Goal: Find specific page/section: Find specific page/section

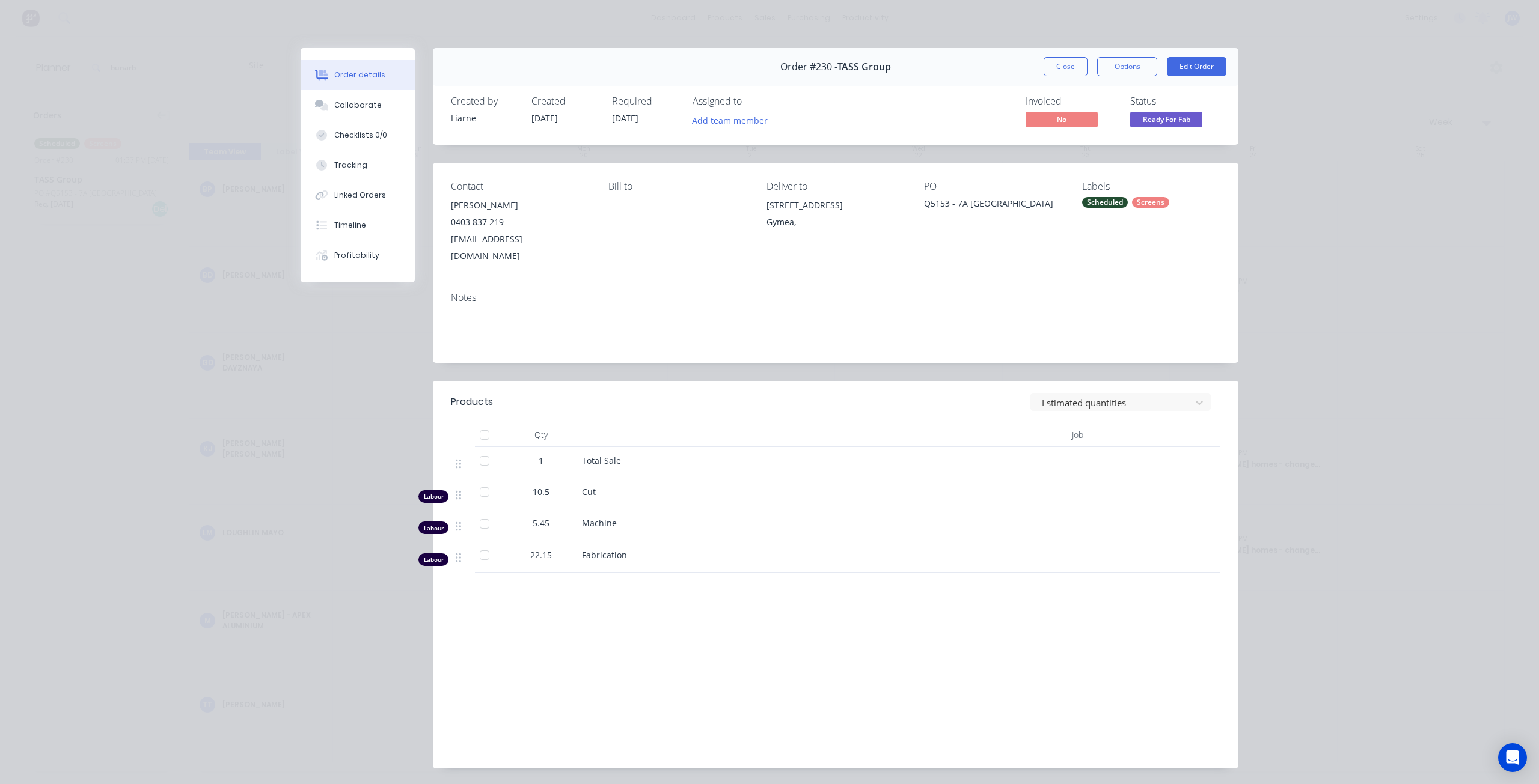
drag, startPoint x: 1065, startPoint y: 63, endPoint x: 1058, endPoint y: 70, distance: 9.9
click at [1065, 63] on button "Close" at bounding box center [1065, 67] width 44 height 19
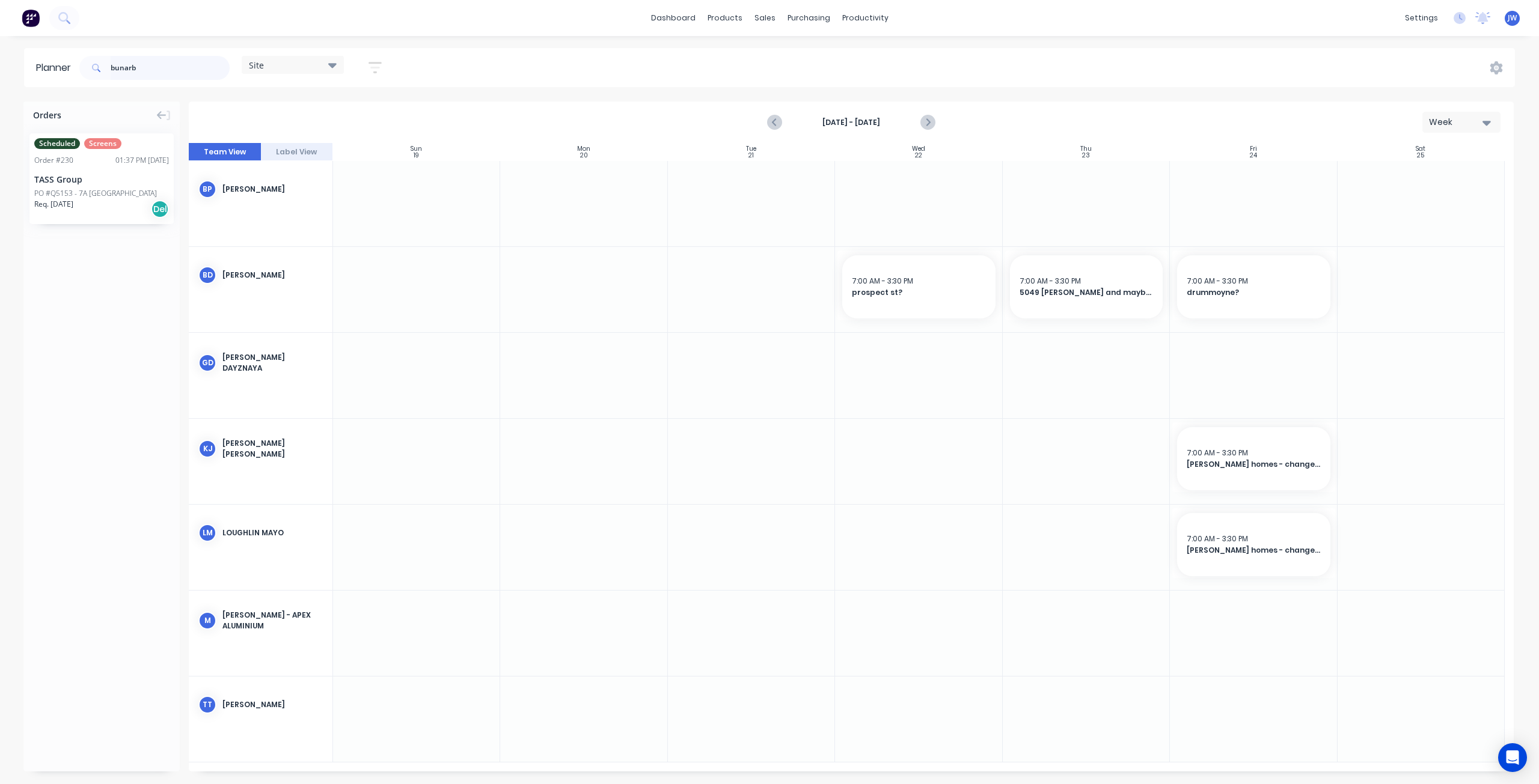
drag, startPoint x: 110, startPoint y: 68, endPoint x: 66, endPoint y: 65, distance: 44.1
click at [66, 65] on header "Planner bunarb Site Save new view None (Default) edit Factory edit Office edit …" at bounding box center [769, 67] width 1491 height 39
type input "new living"
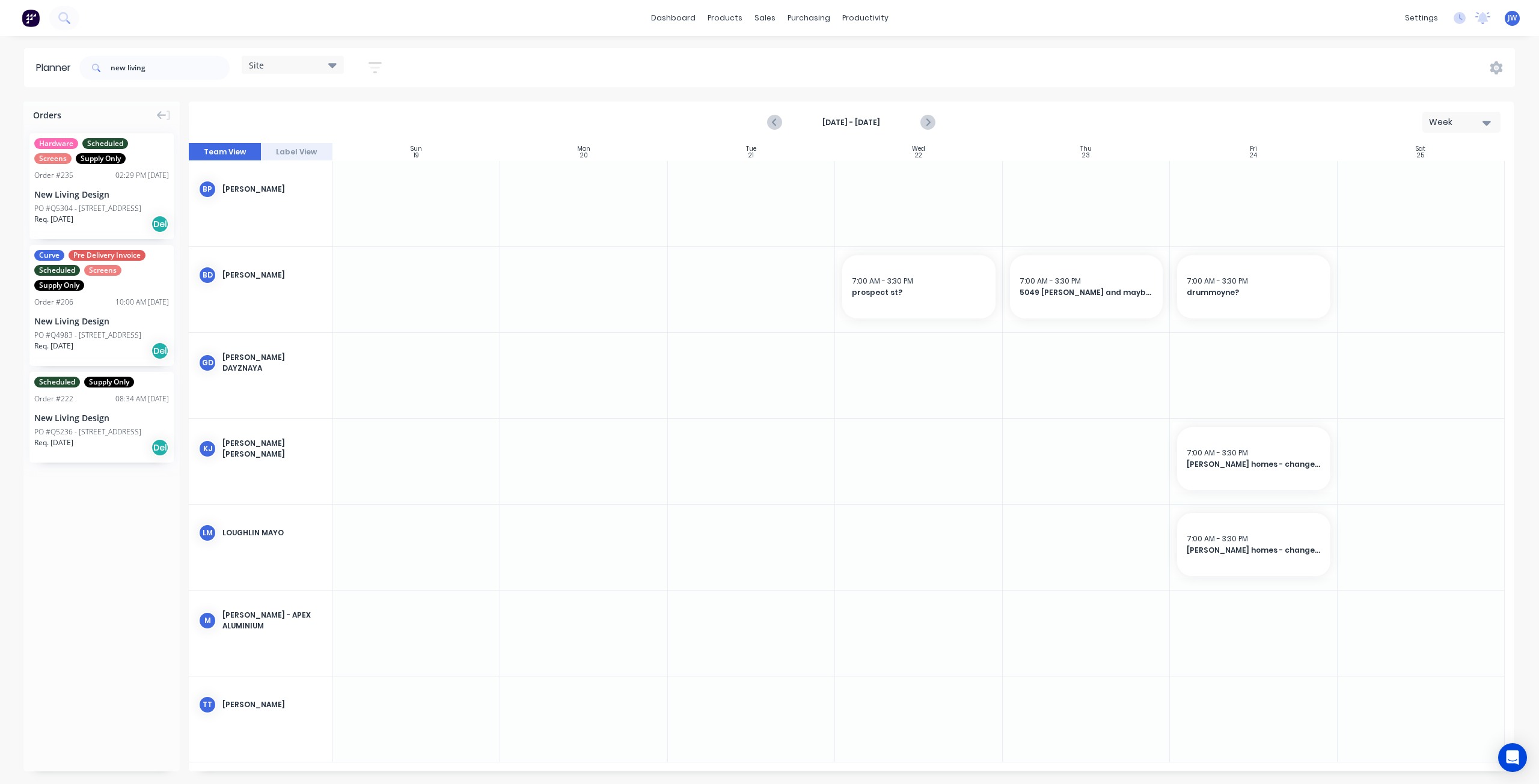
click at [98, 198] on div "New Living Design" at bounding box center [102, 194] width 134 height 12
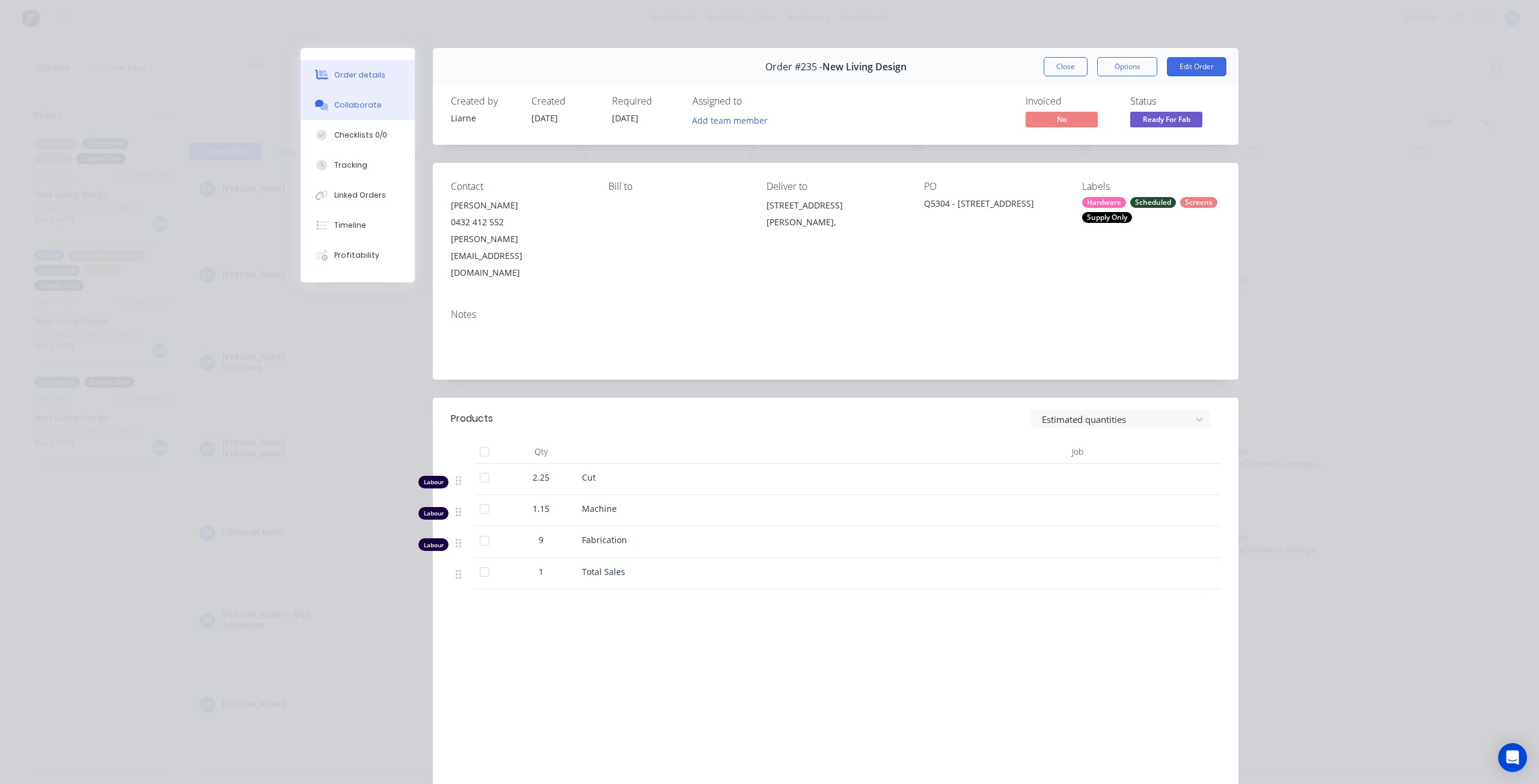
click at [371, 117] on button "Collaborate" at bounding box center [357, 104] width 114 height 30
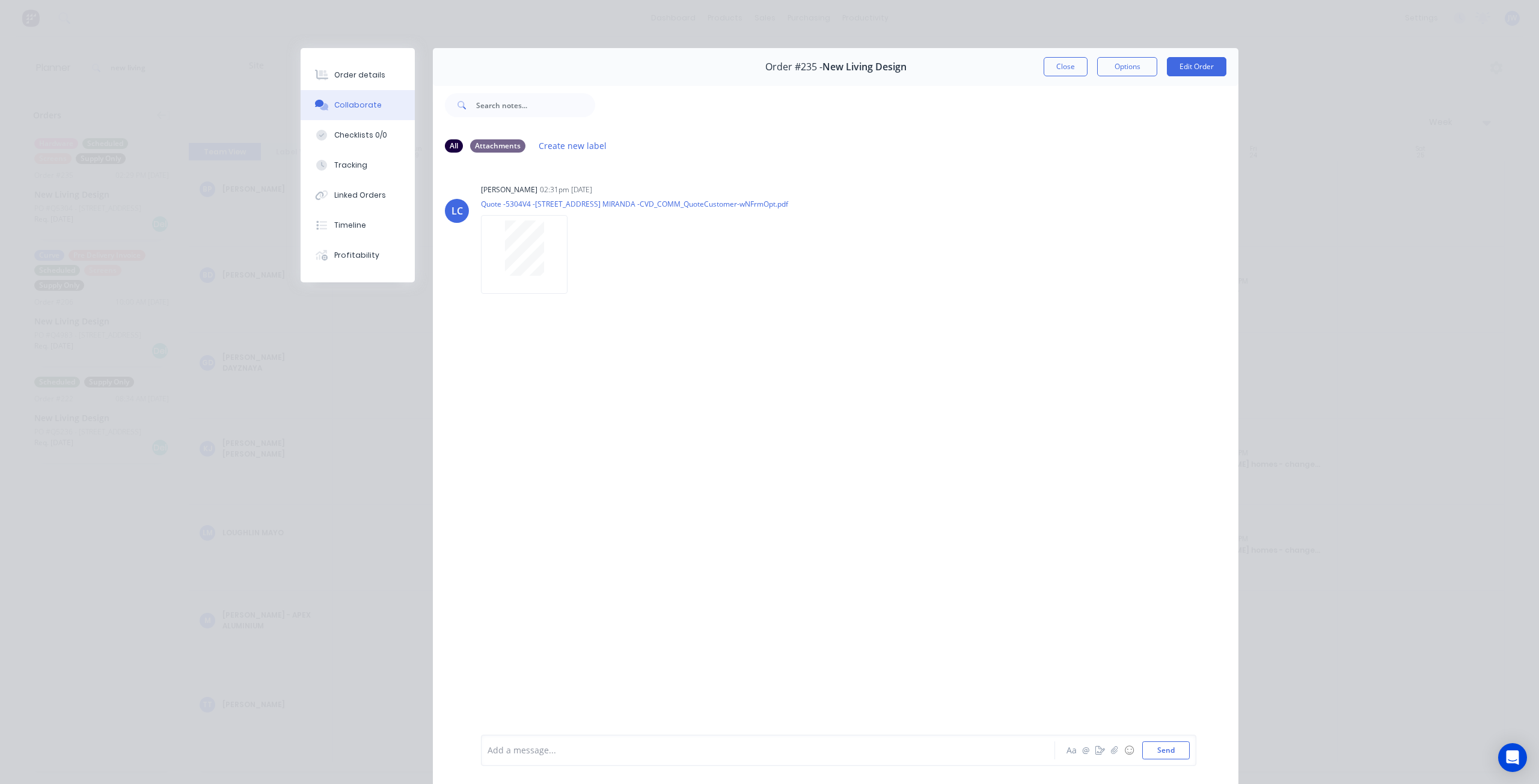
click at [342, 108] on div "Collaborate" at bounding box center [359, 104] width 48 height 11
click at [1076, 67] on button "Close" at bounding box center [1065, 67] width 44 height 19
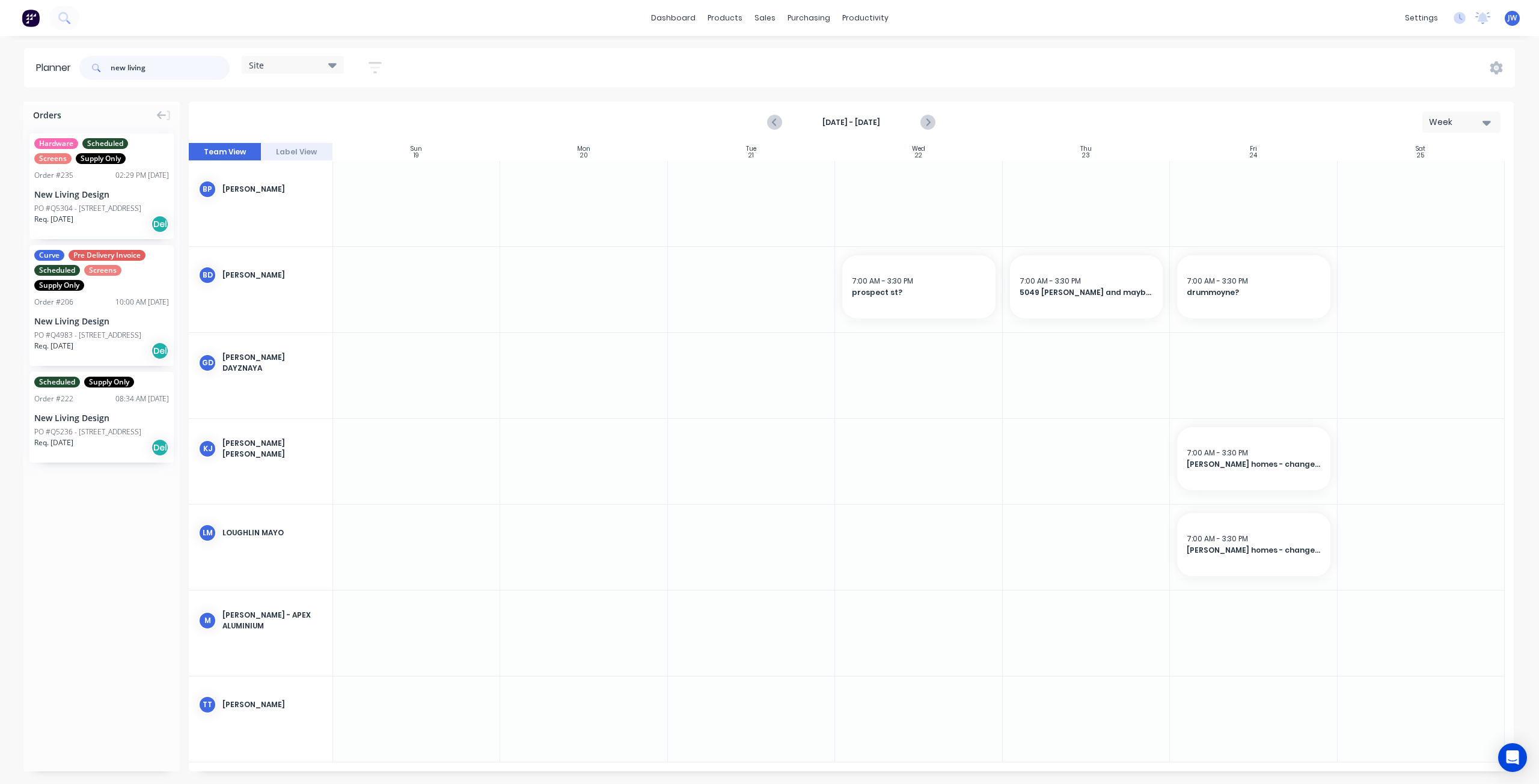
drag, startPoint x: 165, startPoint y: 73, endPoint x: 83, endPoint y: 60, distance: 83.0
click at [83, 60] on div "new living" at bounding box center [154, 67] width 151 height 24
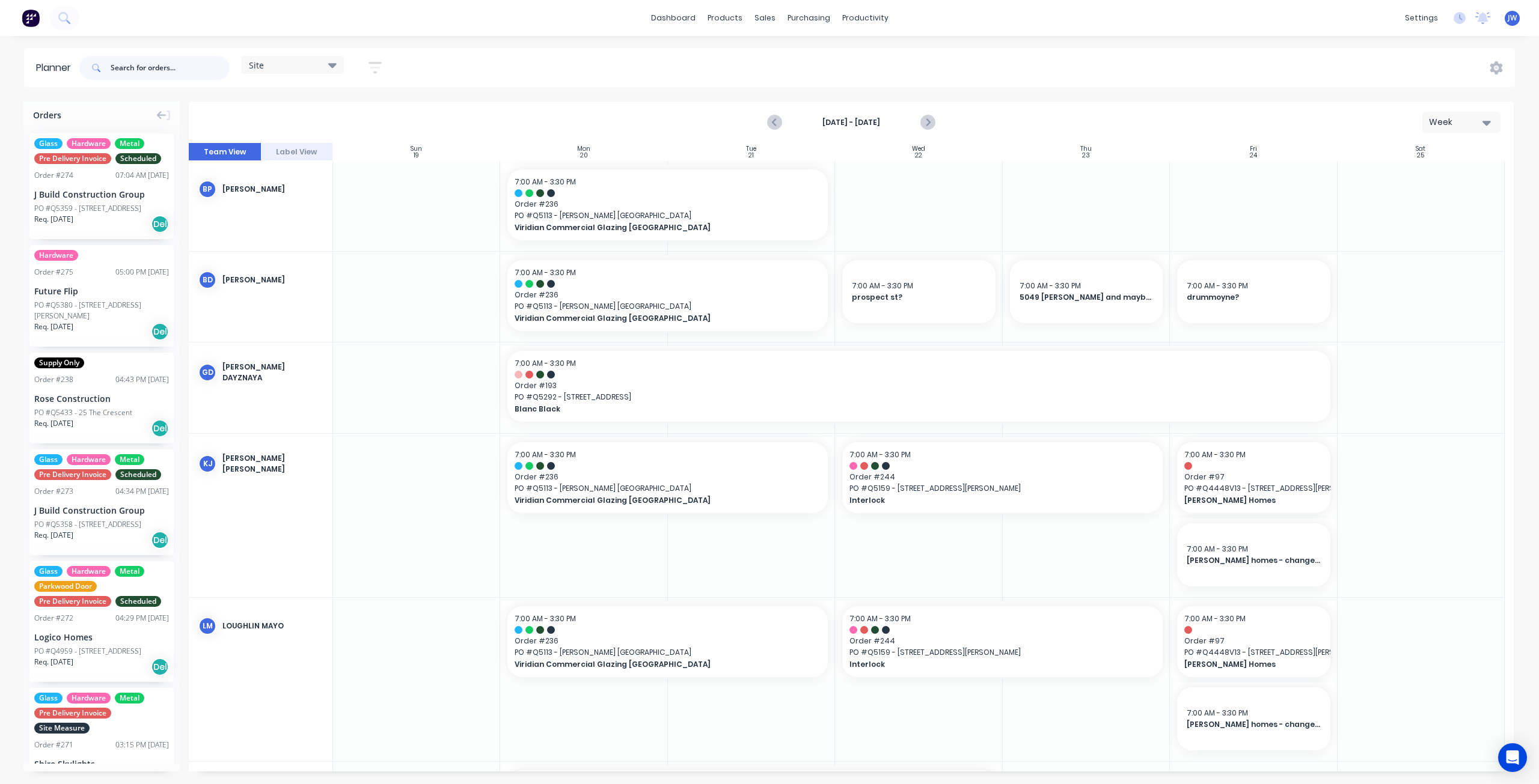
click at [146, 74] on input "text" at bounding box center [170, 67] width 119 height 24
type input "new living"
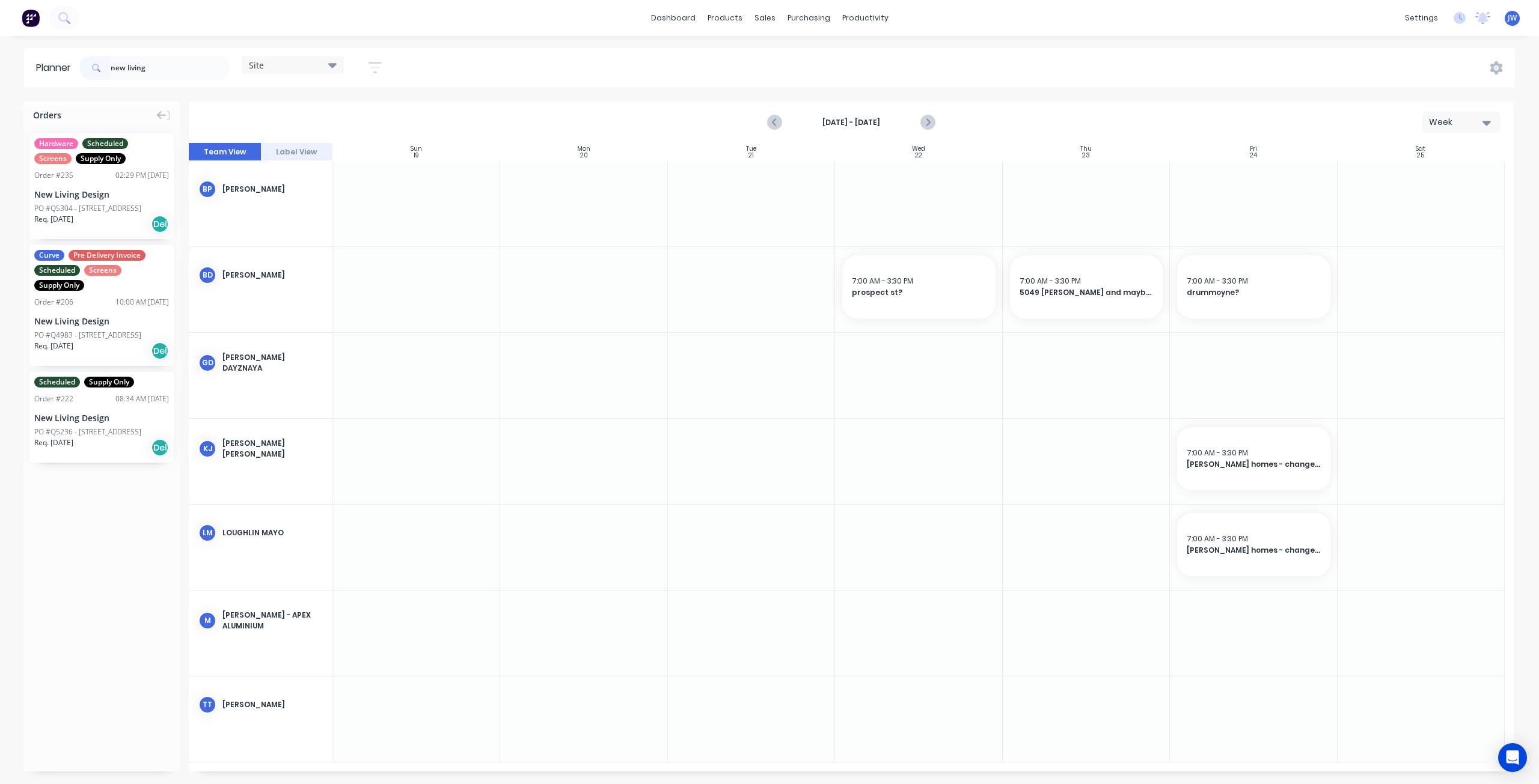
click at [115, 219] on div "Req. [DATE] Del" at bounding box center [102, 223] width 134 height 20
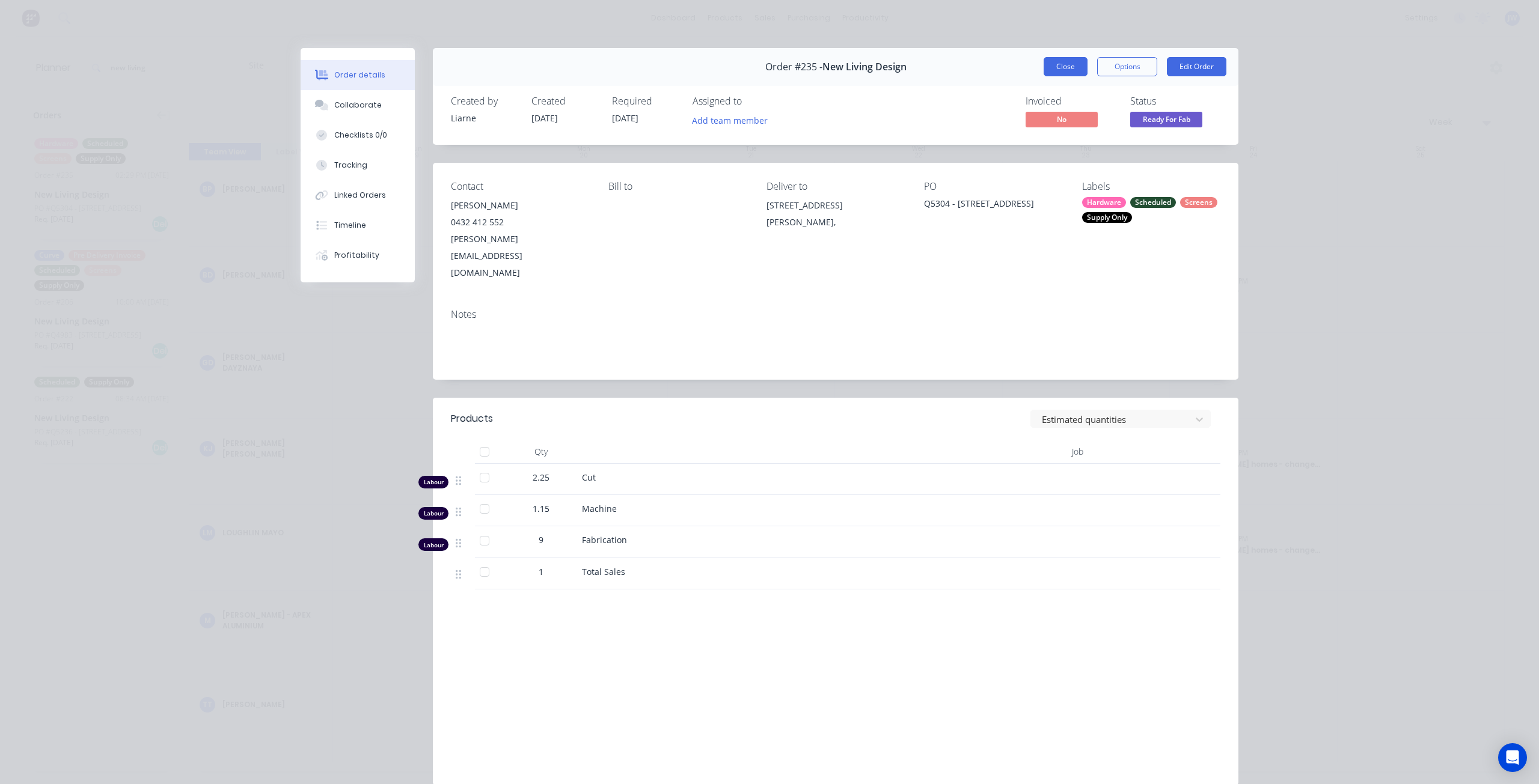
click at [1059, 74] on button "Close" at bounding box center [1065, 67] width 44 height 19
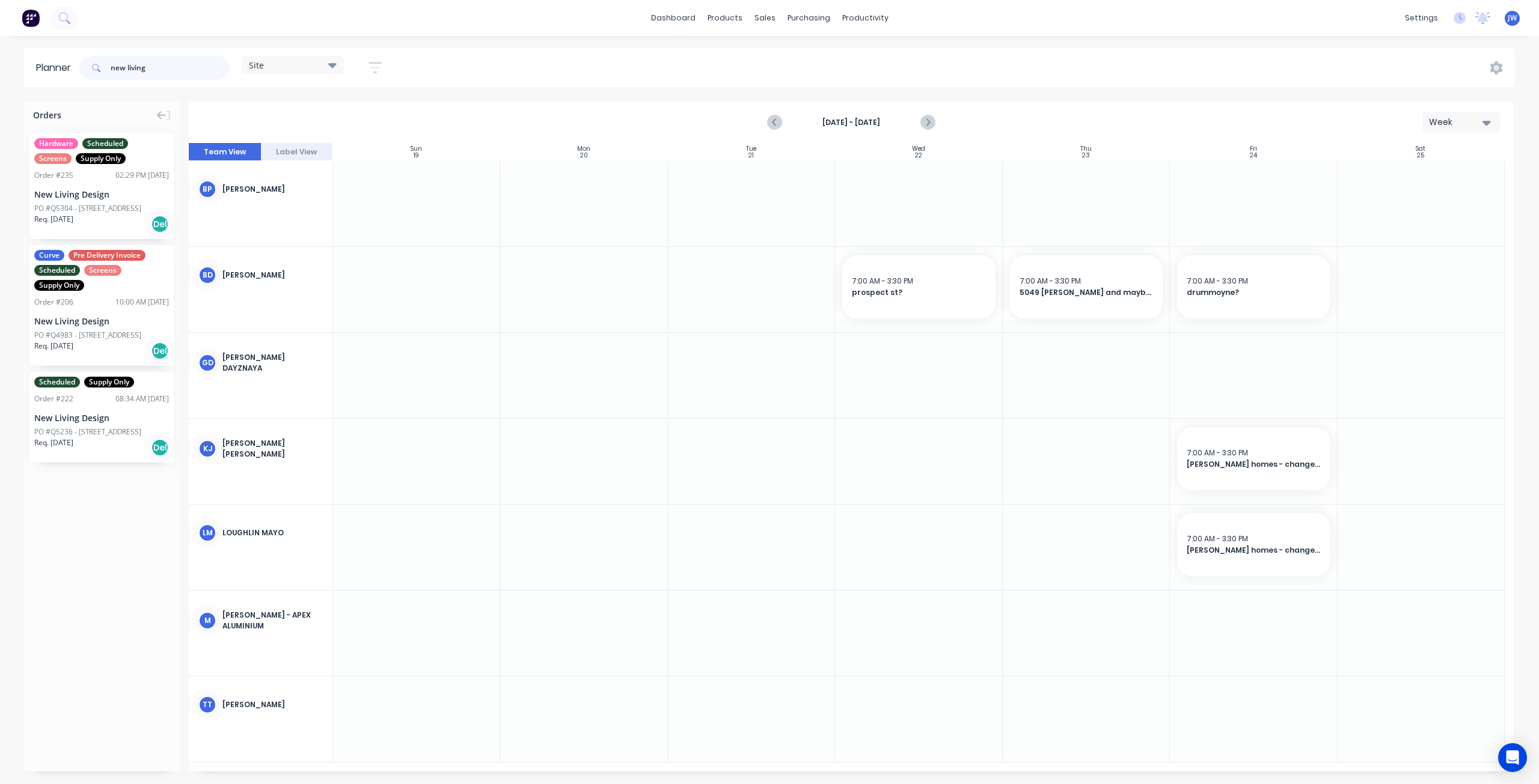
drag, startPoint x: 154, startPoint y: 69, endPoint x: 39, endPoint y: 58, distance: 115.5
click at [39, 58] on header "Planner new living Site Save new view None (Default) edit Factory edit Office e…" at bounding box center [769, 67] width 1491 height 39
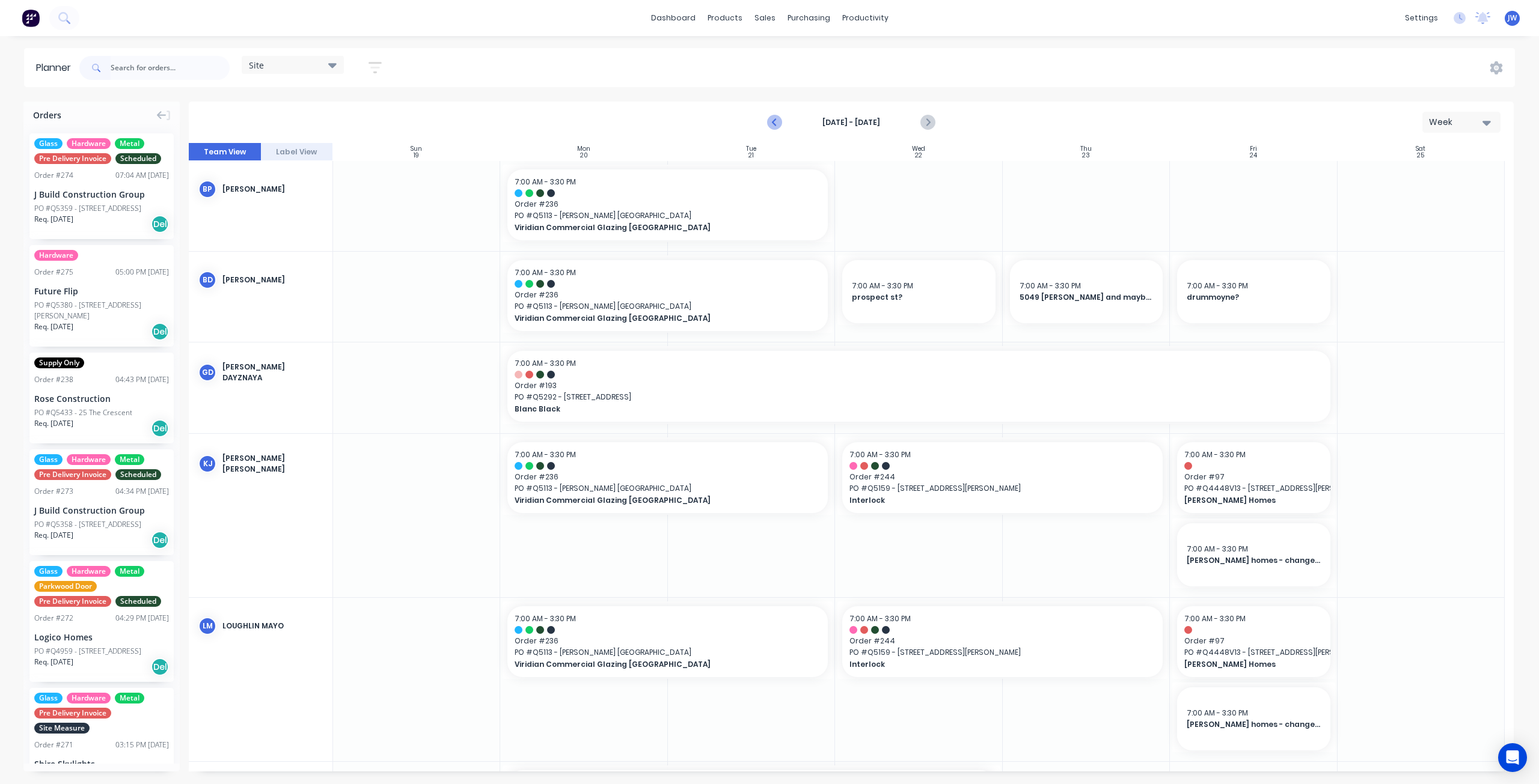
click at [772, 122] on icon "Previous page" at bounding box center [775, 122] width 14 height 14
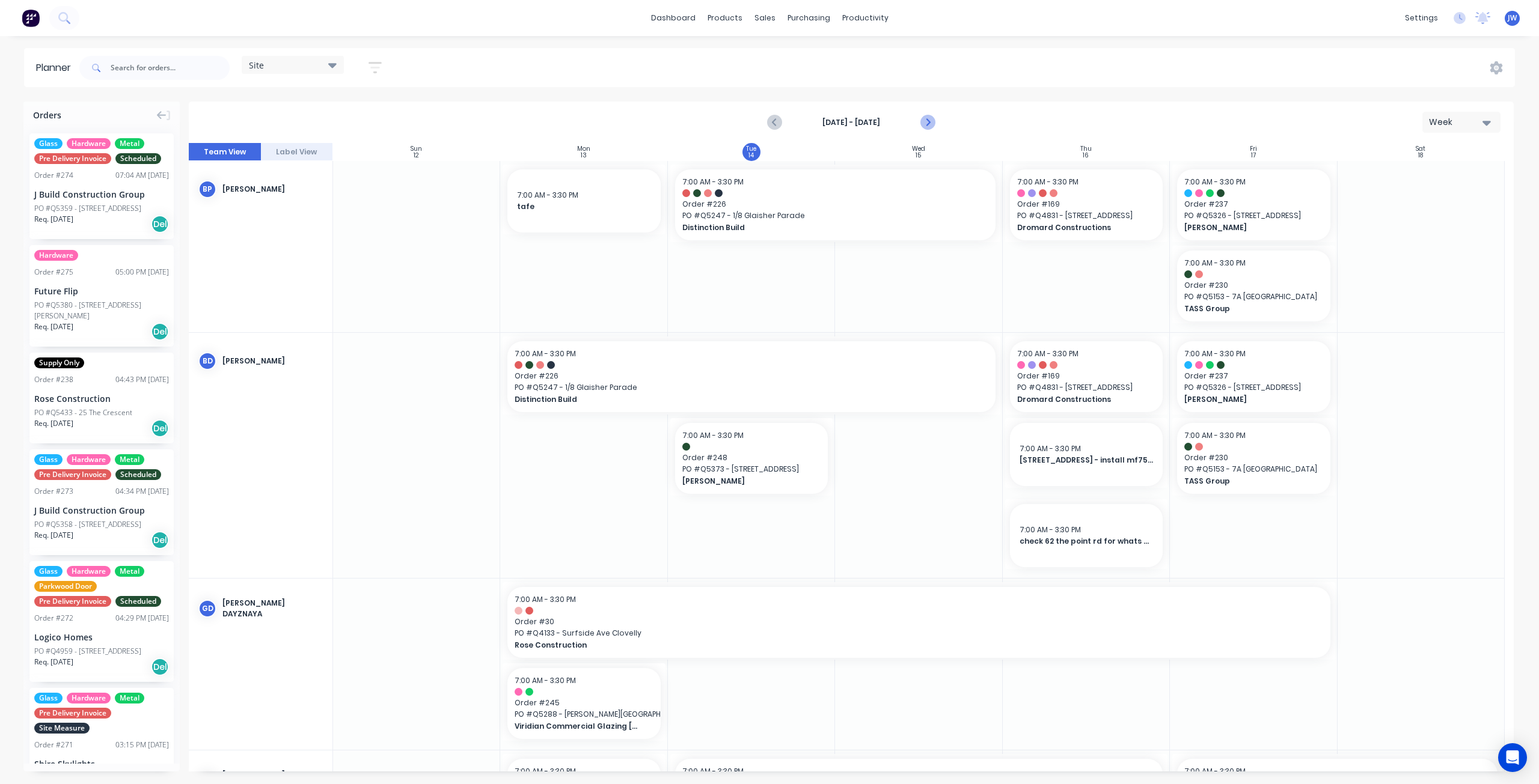
click at [929, 117] on icon "Next page" at bounding box center [927, 122] width 14 height 14
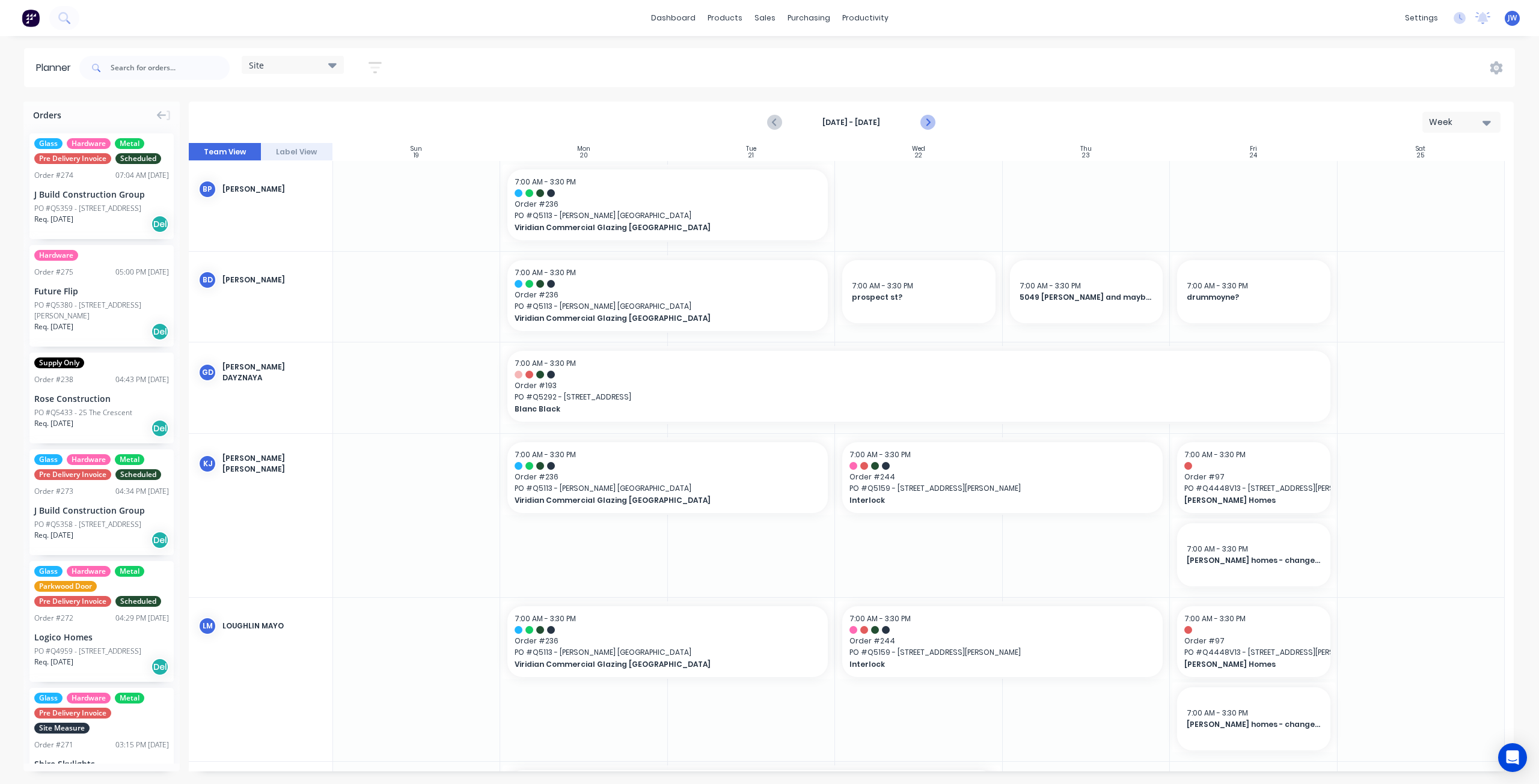
click at [934, 125] on button "Next page" at bounding box center [927, 122] width 24 height 24
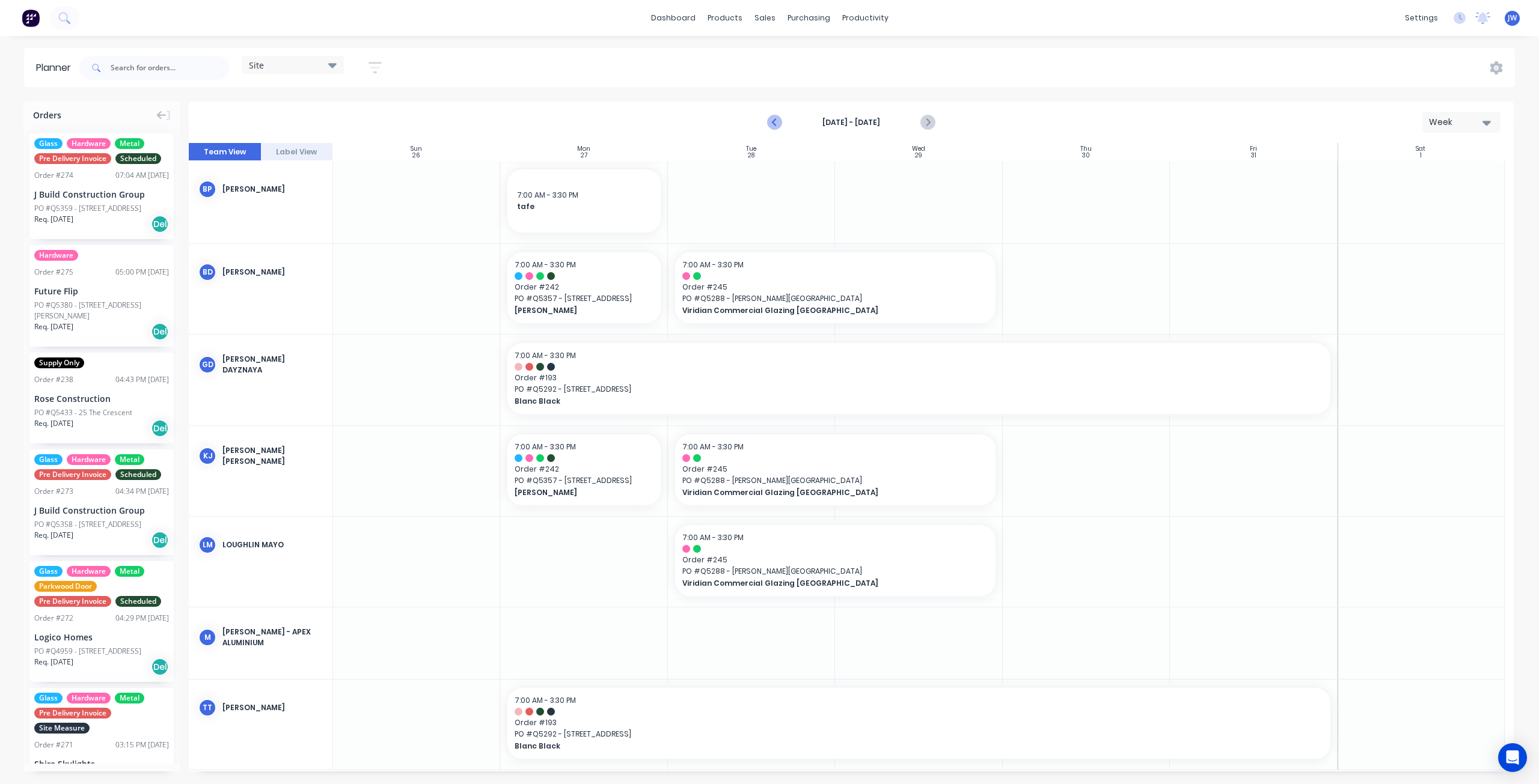
click at [775, 120] on icon "Previous page" at bounding box center [775, 123] width 6 height 10
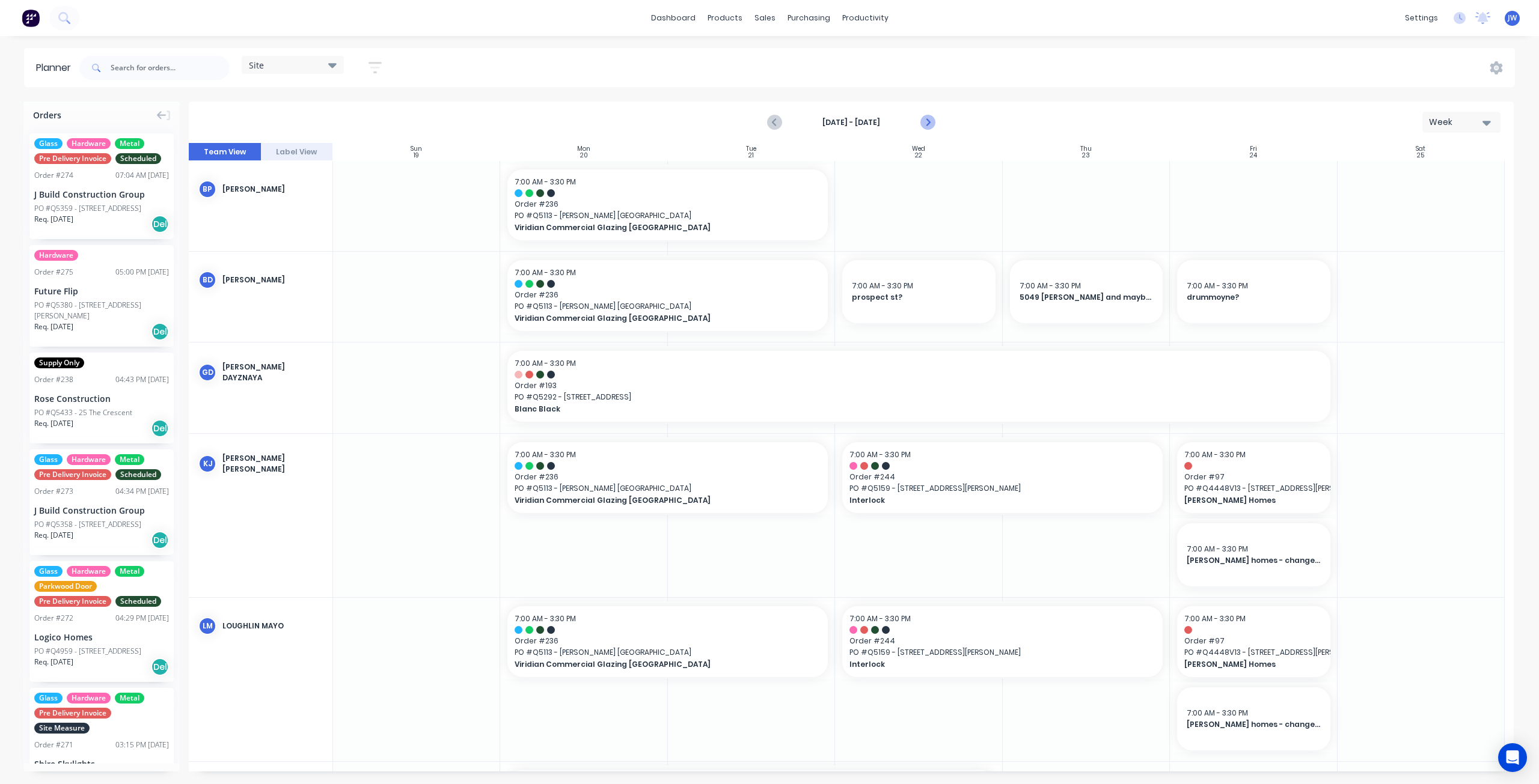
click at [927, 125] on icon "Next page" at bounding box center [927, 123] width 6 height 10
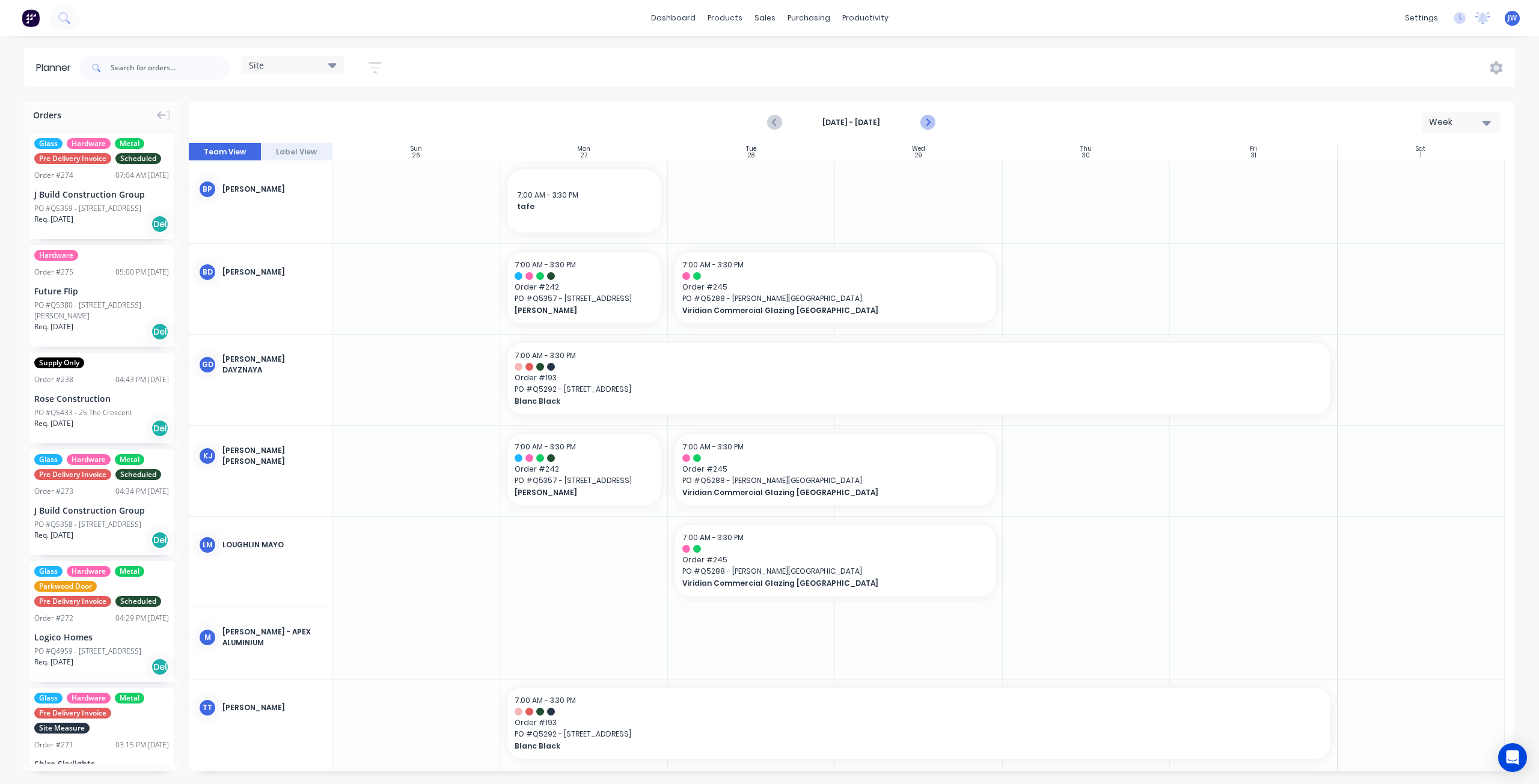
click at [927, 125] on icon "Next page" at bounding box center [927, 123] width 6 height 10
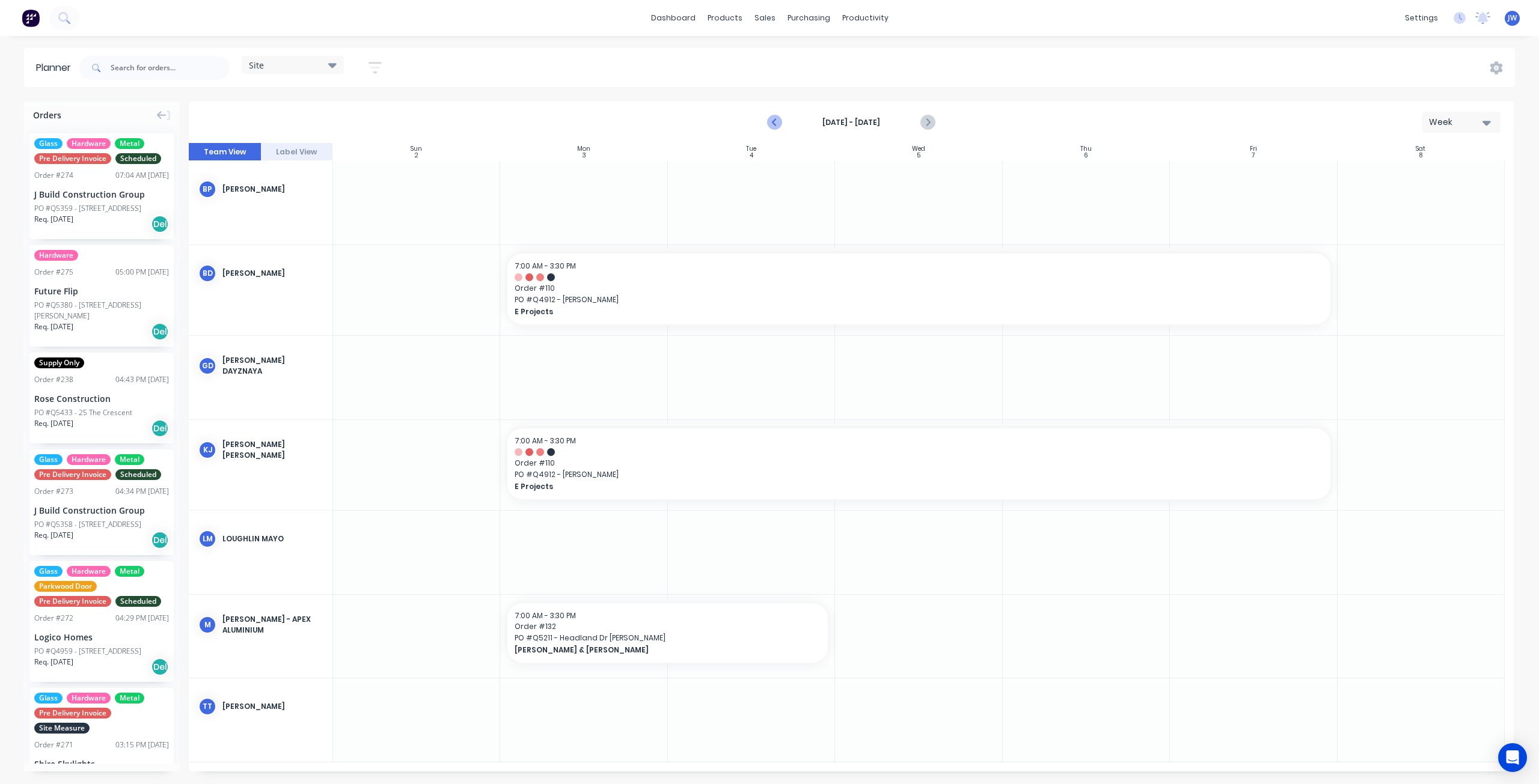
click at [782, 118] on button "Previous page" at bounding box center [775, 122] width 24 height 24
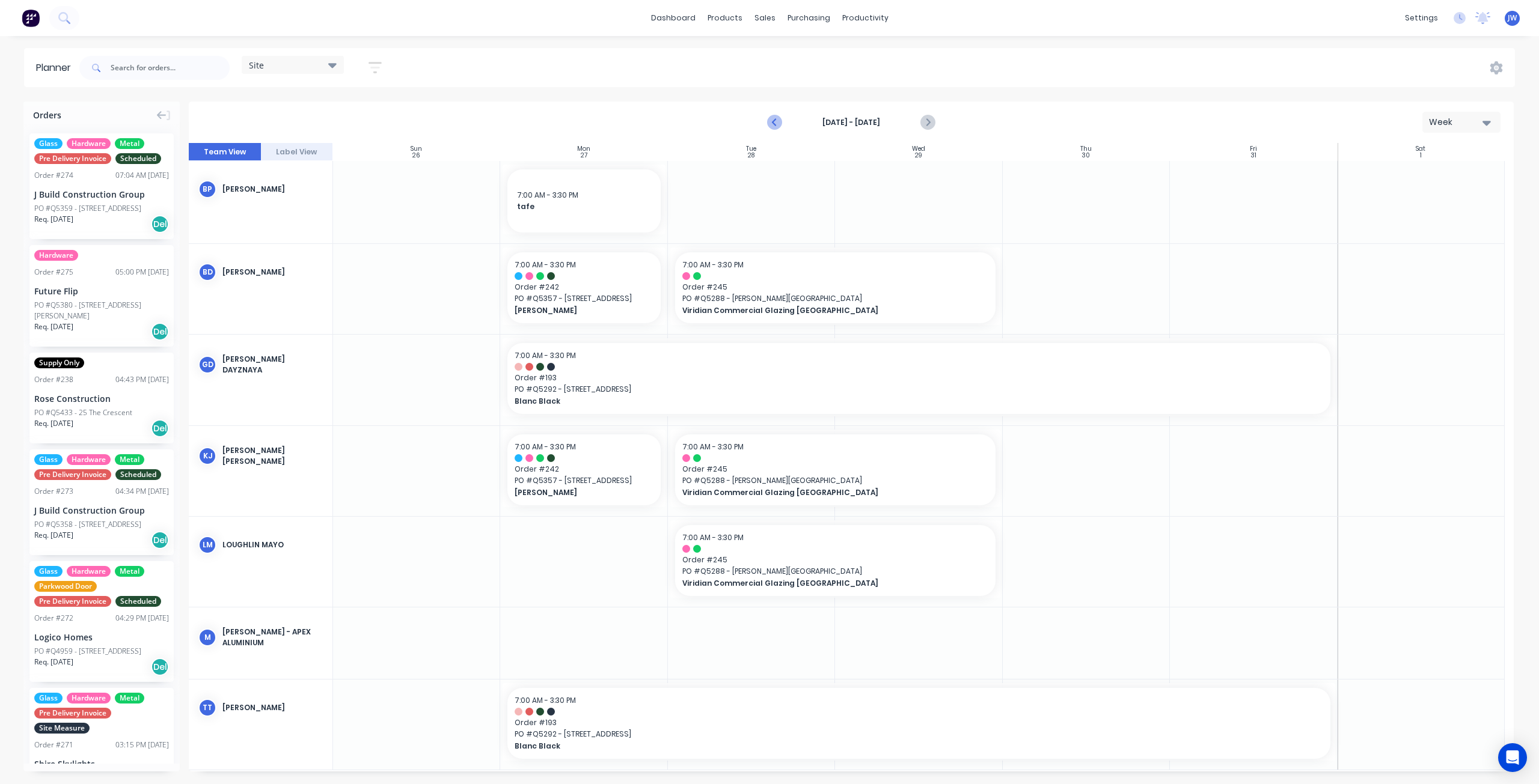
click at [777, 123] on icon "Previous page" at bounding box center [775, 122] width 14 height 14
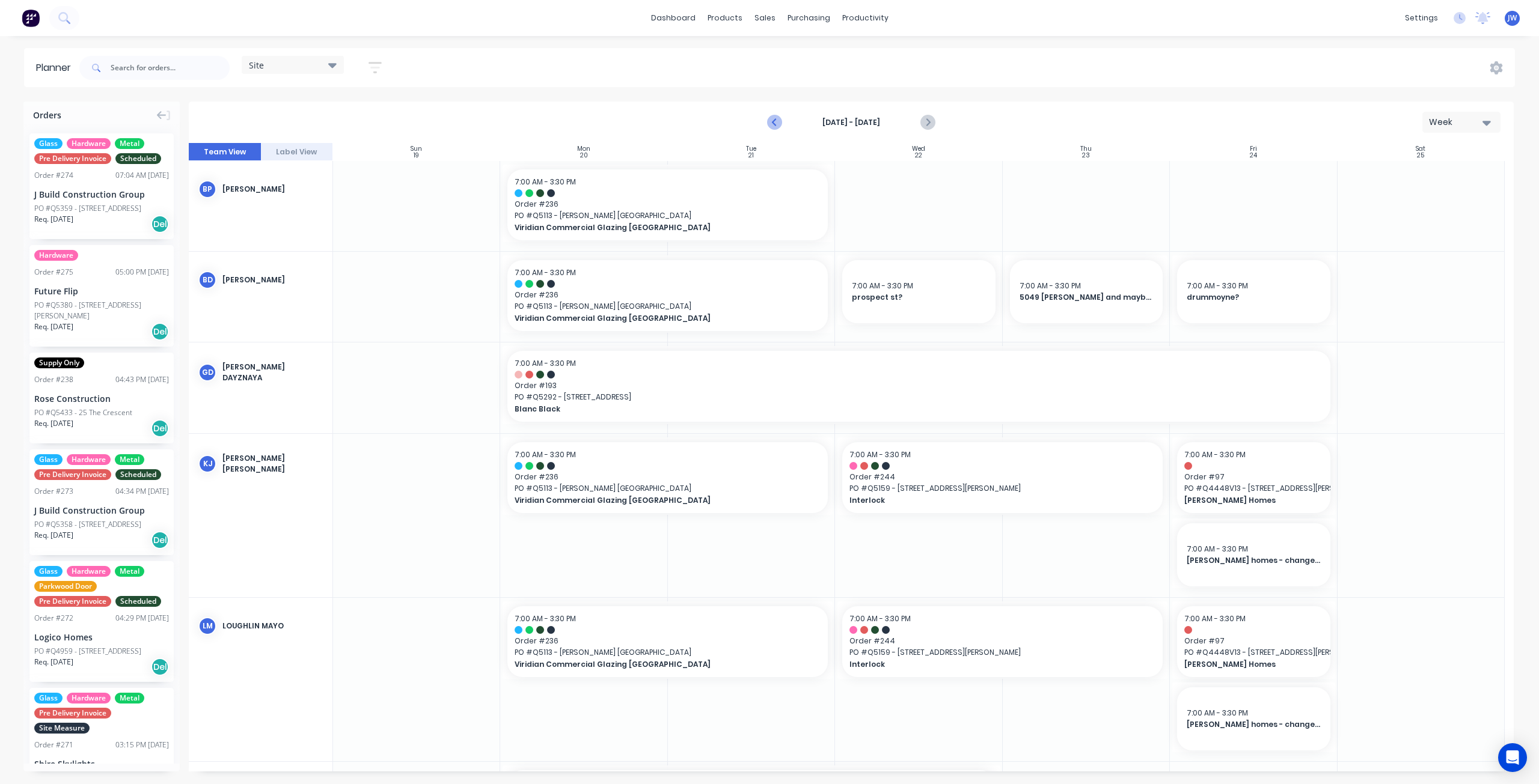
click at [779, 130] on button "Previous page" at bounding box center [775, 122] width 24 height 24
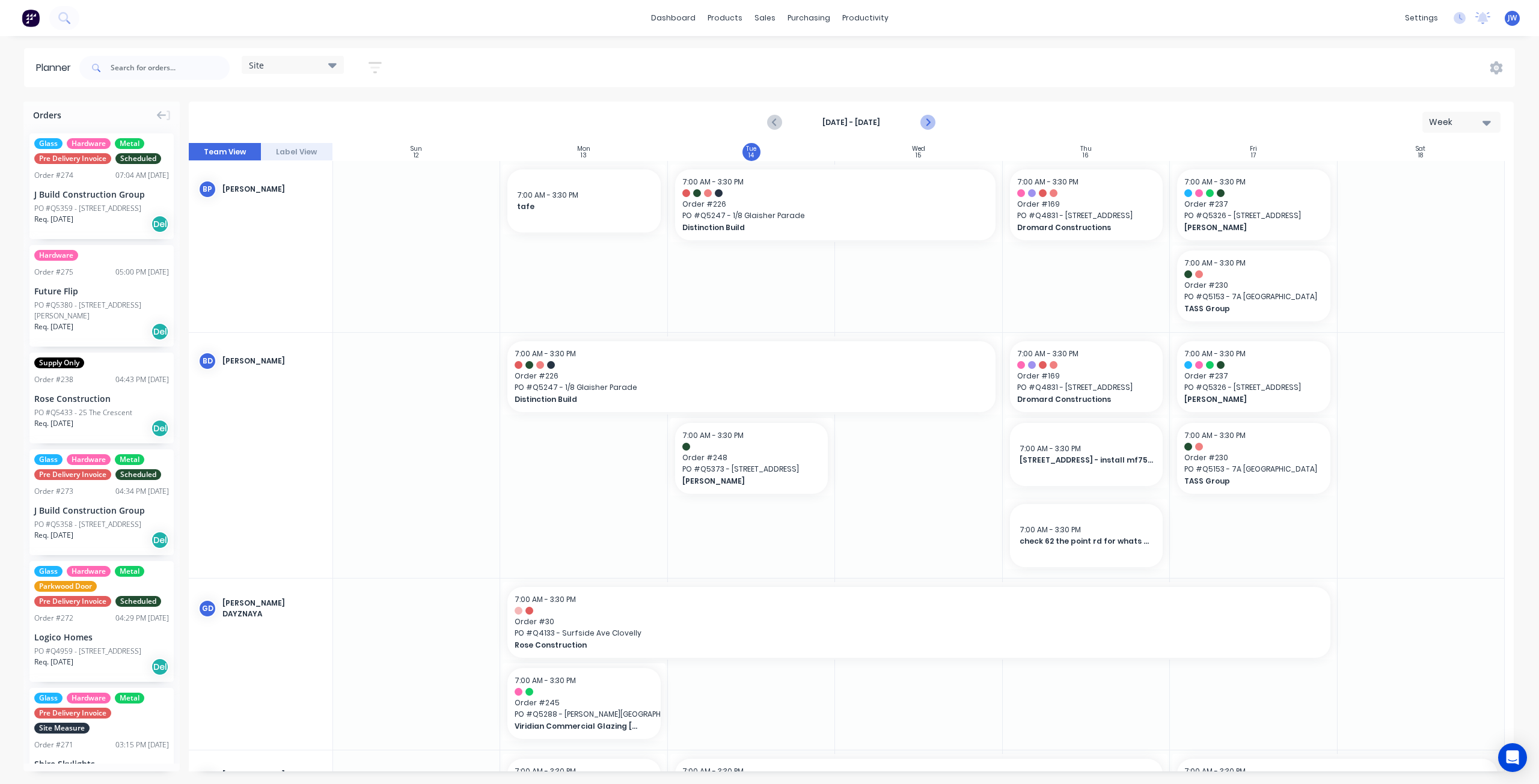
click at [932, 125] on icon "Next page" at bounding box center [927, 122] width 14 height 14
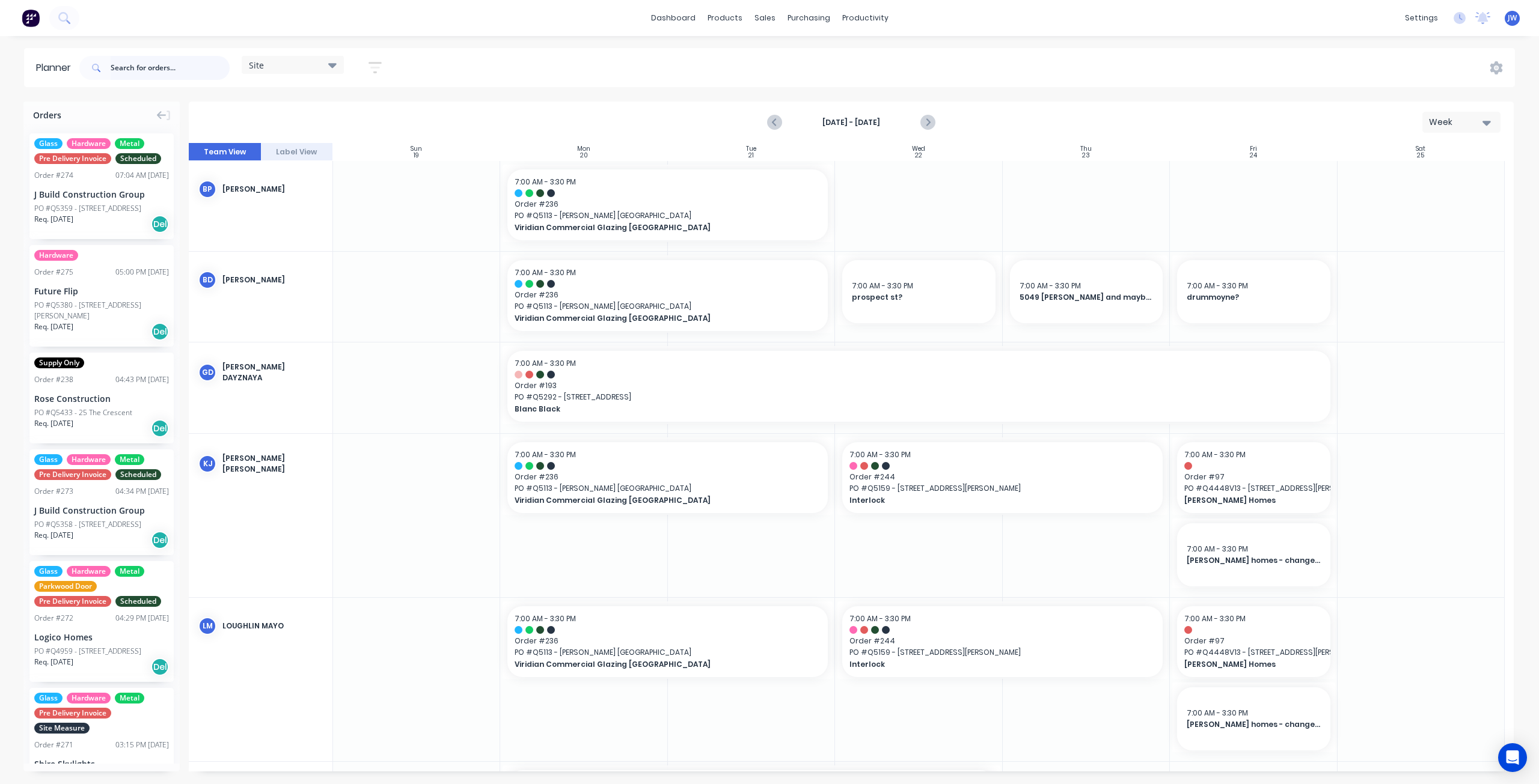
click at [169, 70] on input "text" at bounding box center [170, 67] width 119 height 24
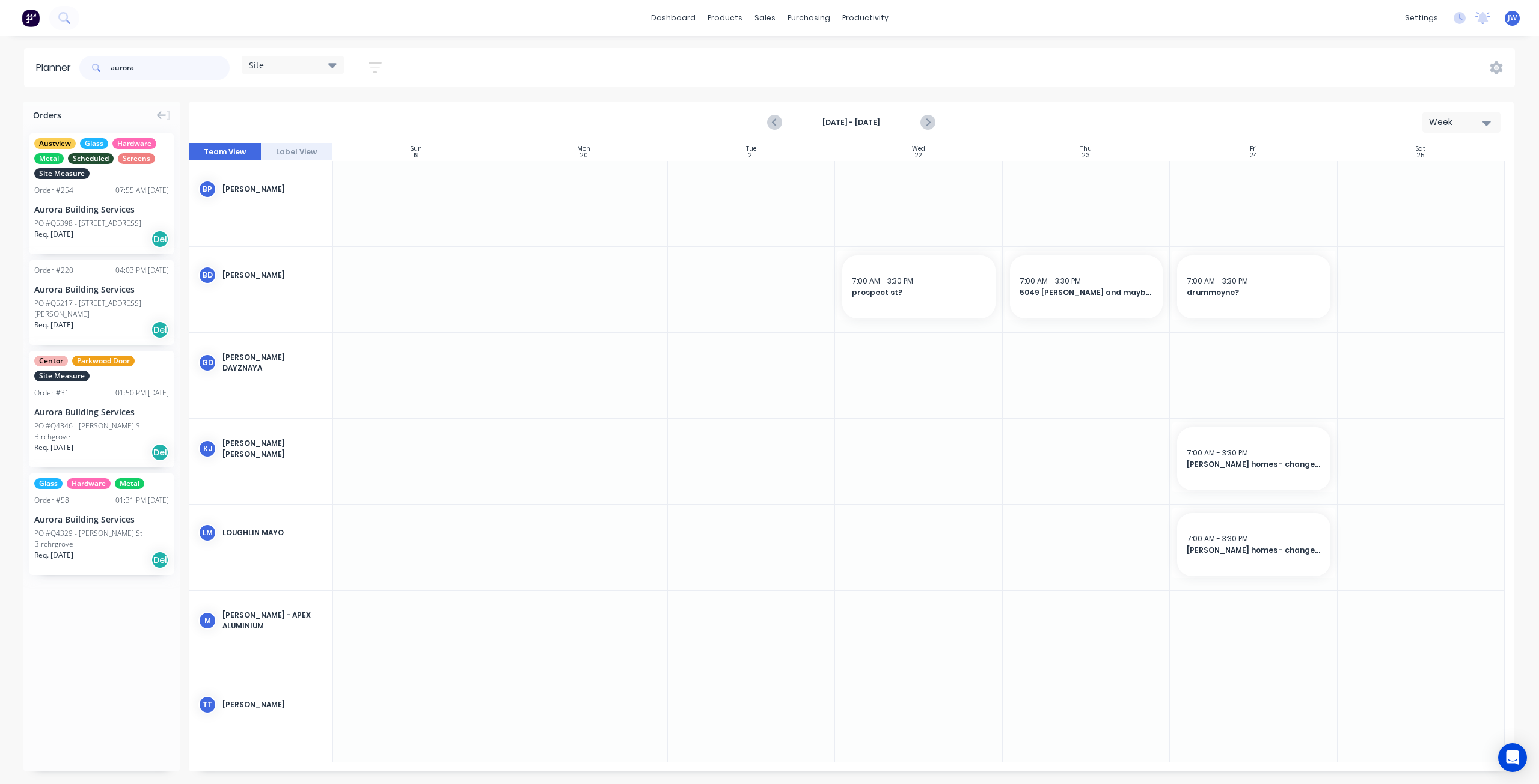
type input "aurora"
click at [118, 210] on div "Aurora Building Services" at bounding box center [102, 209] width 134 height 12
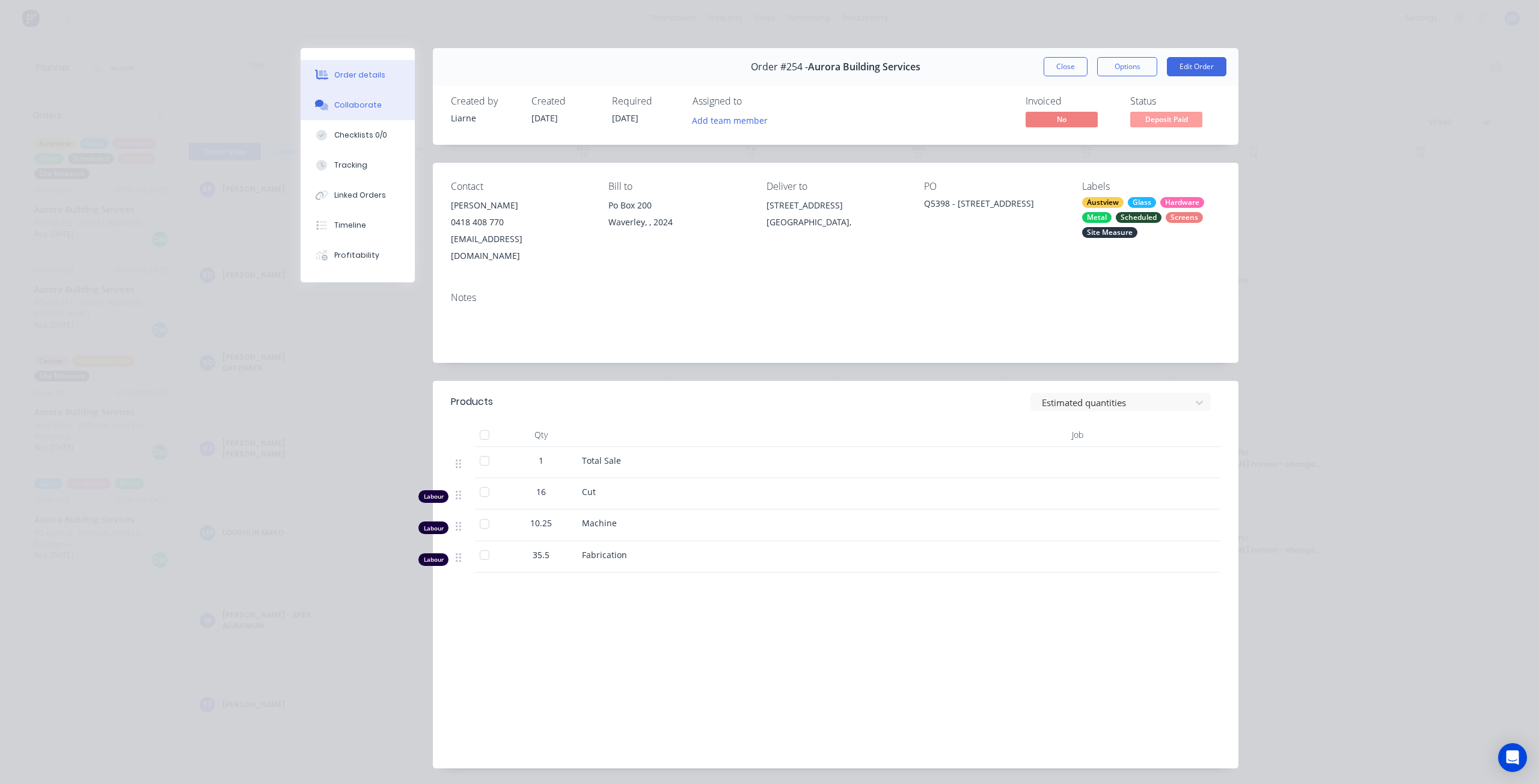
click at [382, 102] on button "Collaborate" at bounding box center [357, 104] width 114 height 30
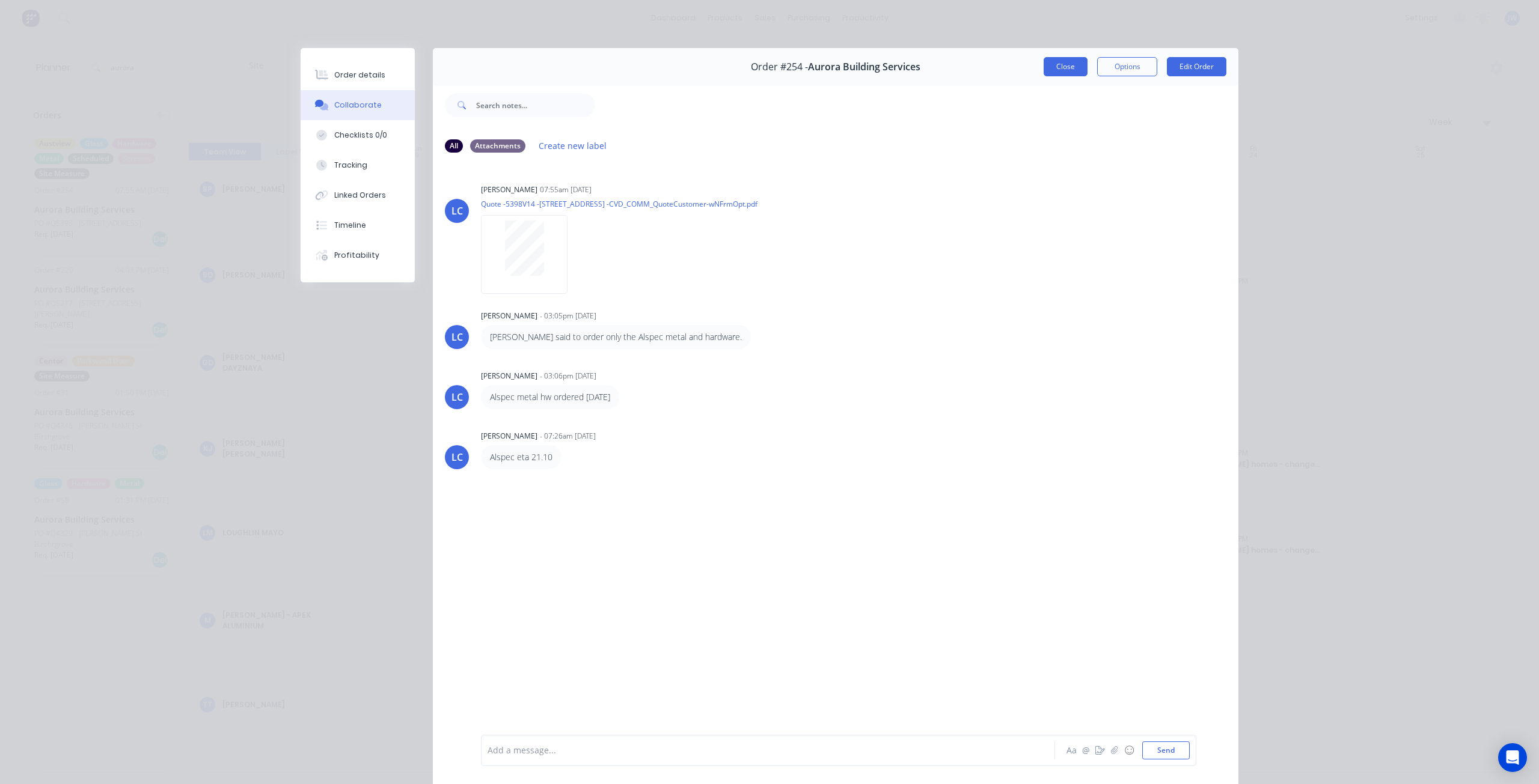
click at [1059, 65] on button "Close" at bounding box center [1065, 67] width 44 height 19
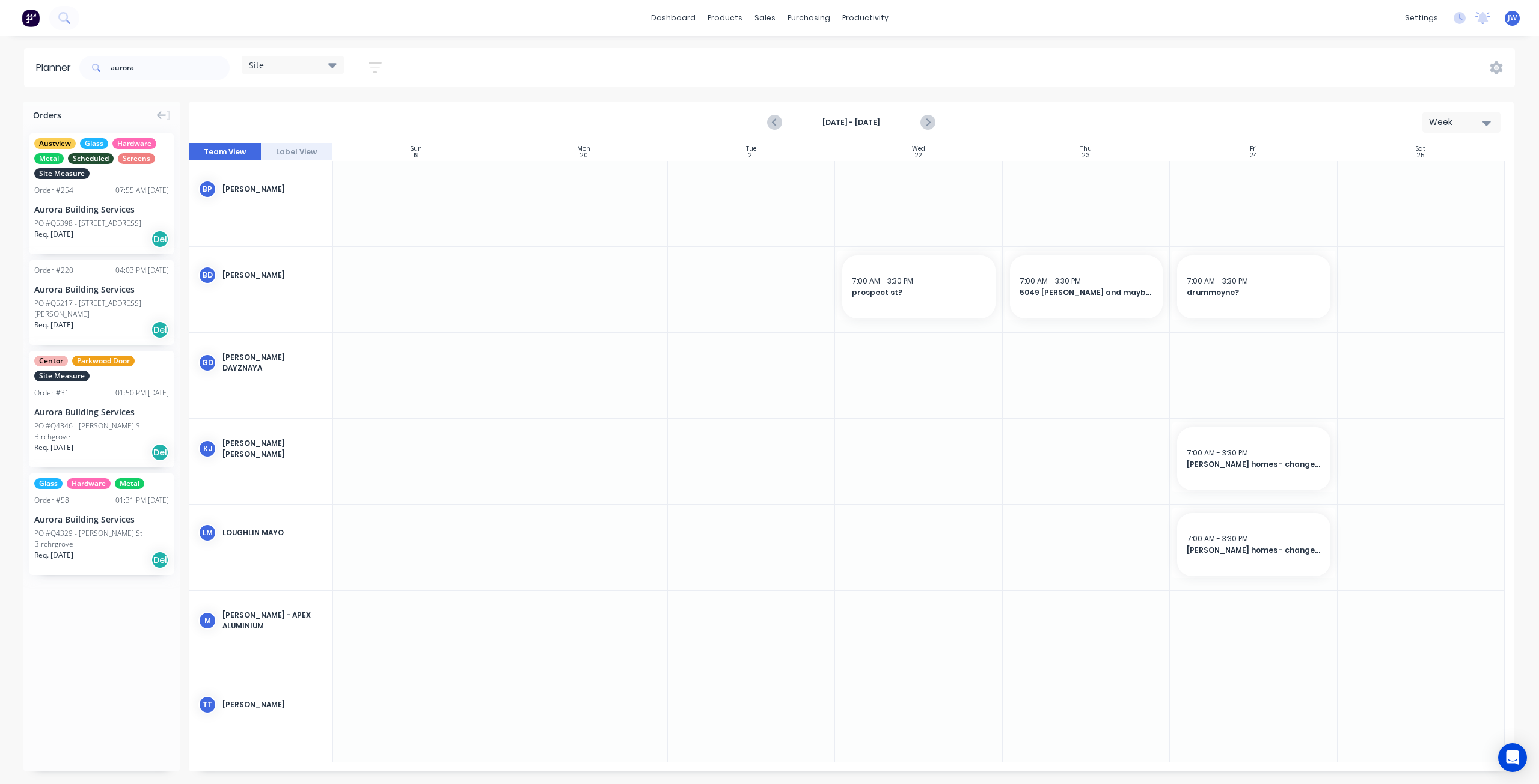
click at [125, 206] on div "Aurora Building Services" at bounding box center [102, 209] width 134 height 12
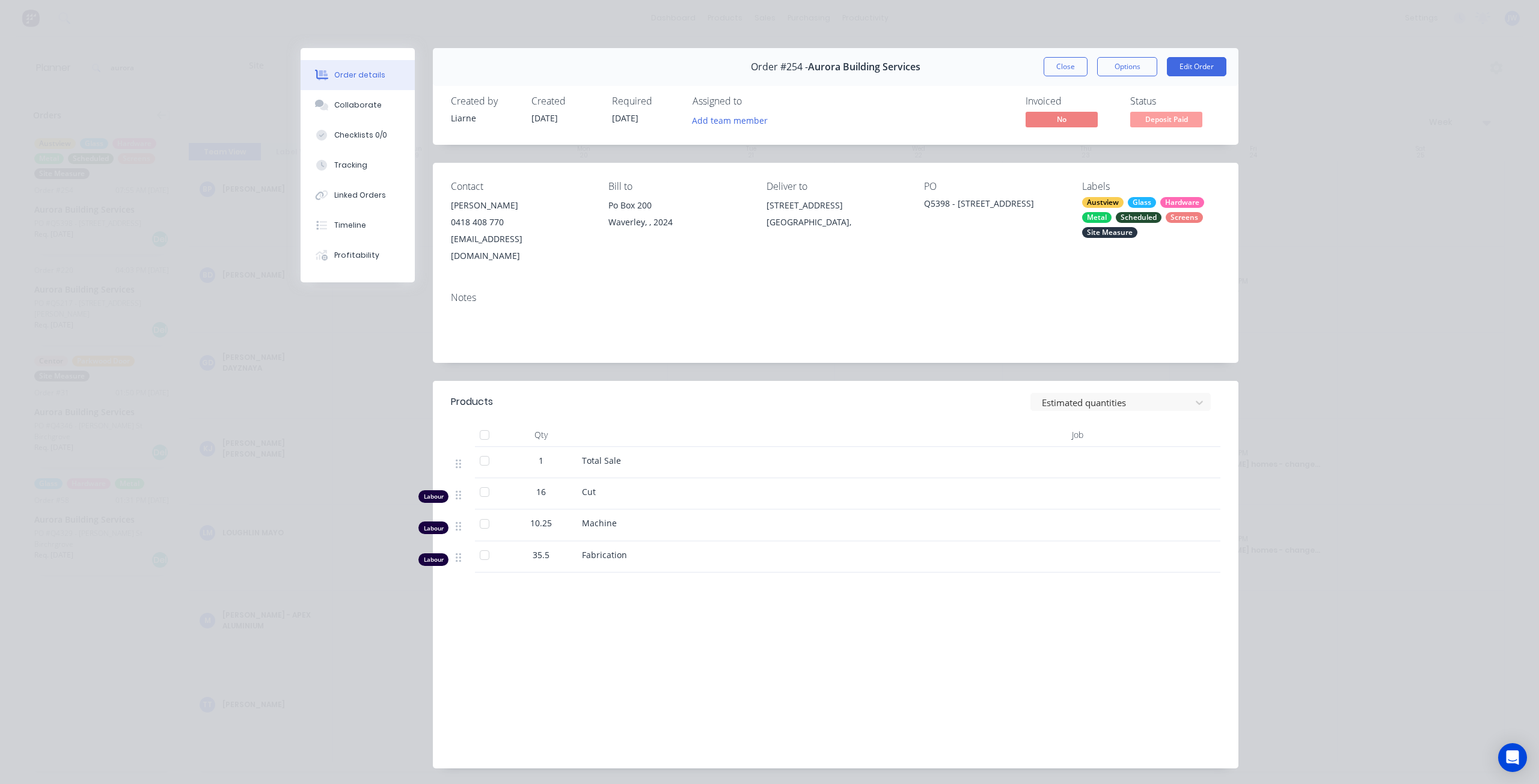
drag, startPoint x: 807, startPoint y: 225, endPoint x: 746, endPoint y: 205, distance: 64.2
click at [746, 205] on div "Contact [PERSON_NAME] [PHONE_NUMBER] [EMAIL_ADDRESS][DOMAIN_NAME] Bill to [GEOG…" at bounding box center [835, 222] width 805 height 120
click at [843, 226] on div "[GEOGRAPHIC_DATA]," at bounding box center [835, 222] width 138 height 17
drag, startPoint x: 810, startPoint y: 229, endPoint x: 752, endPoint y: 210, distance: 61.0
click at [752, 210] on div "Contact [PERSON_NAME] [PHONE_NUMBER] [EMAIL_ADDRESS][DOMAIN_NAME] Bill to [GEOG…" at bounding box center [835, 222] width 805 height 120
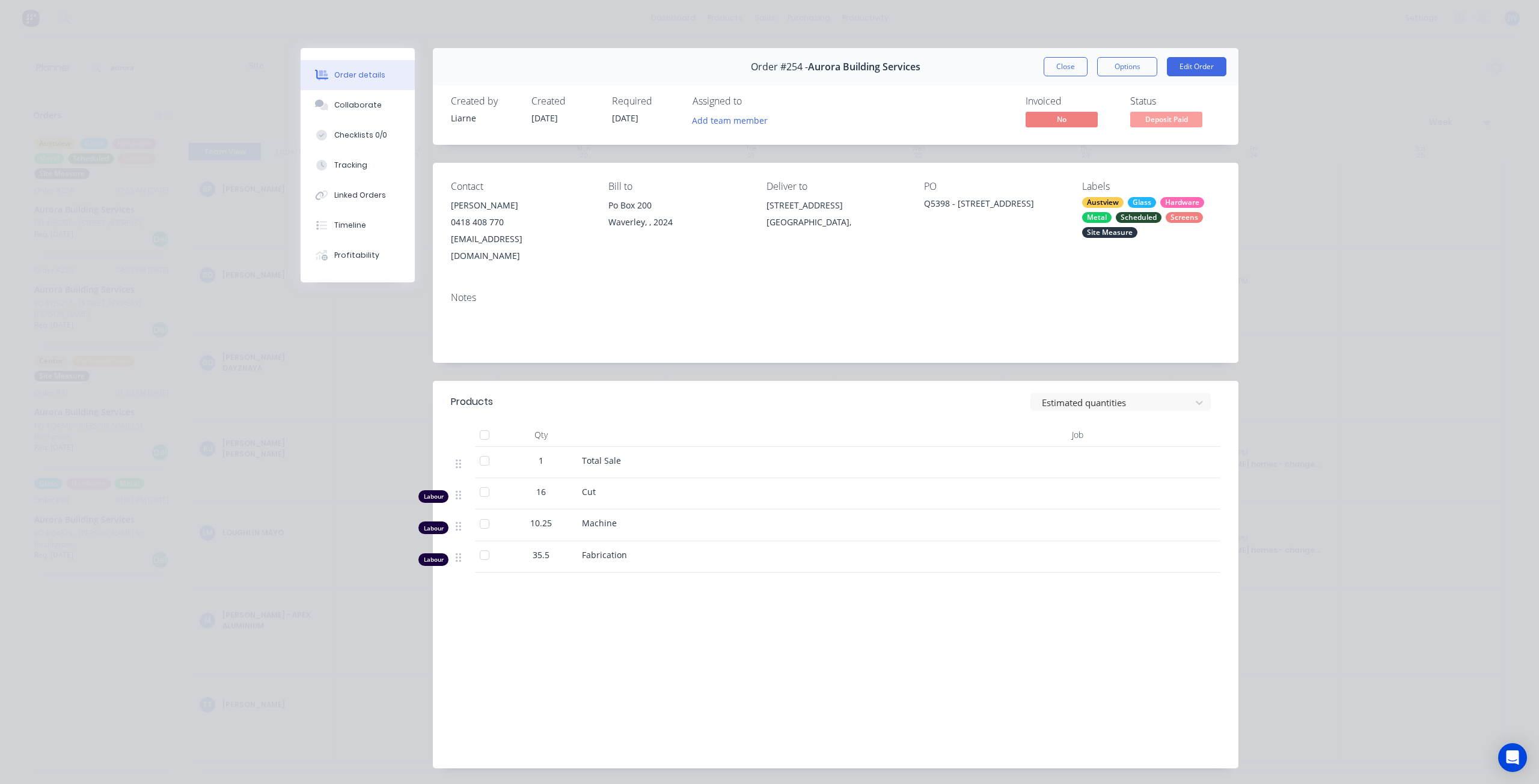
click at [823, 227] on div "[GEOGRAPHIC_DATA]," at bounding box center [835, 222] width 138 height 17
click at [1048, 70] on button "Close" at bounding box center [1065, 67] width 44 height 19
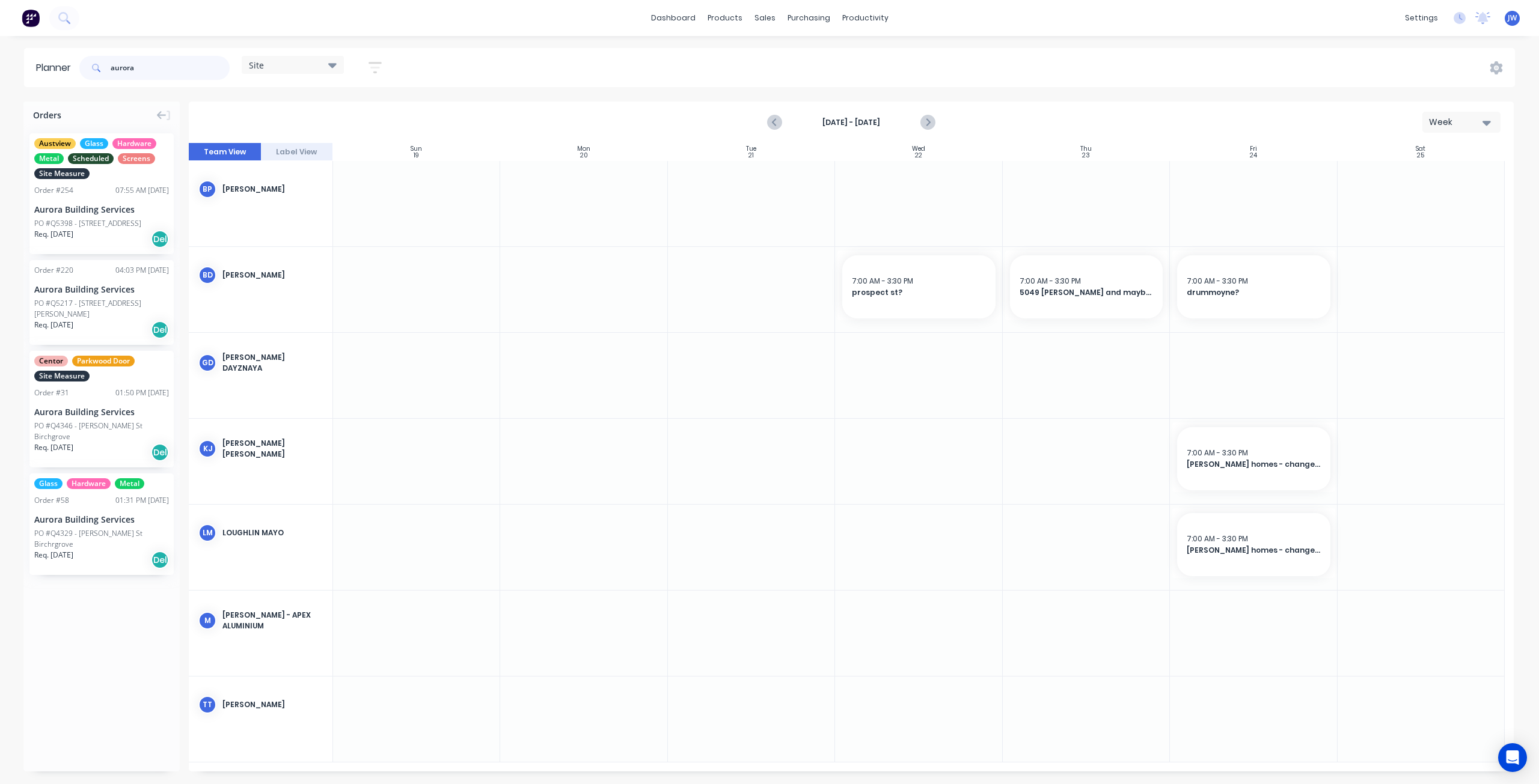
drag, startPoint x: 138, startPoint y: 63, endPoint x: 82, endPoint y: 63, distance: 56.0
click at [86, 64] on div "aurora" at bounding box center [154, 67] width 151 height 24
